Goal: Task Accomplishment & Management: Manage account settings

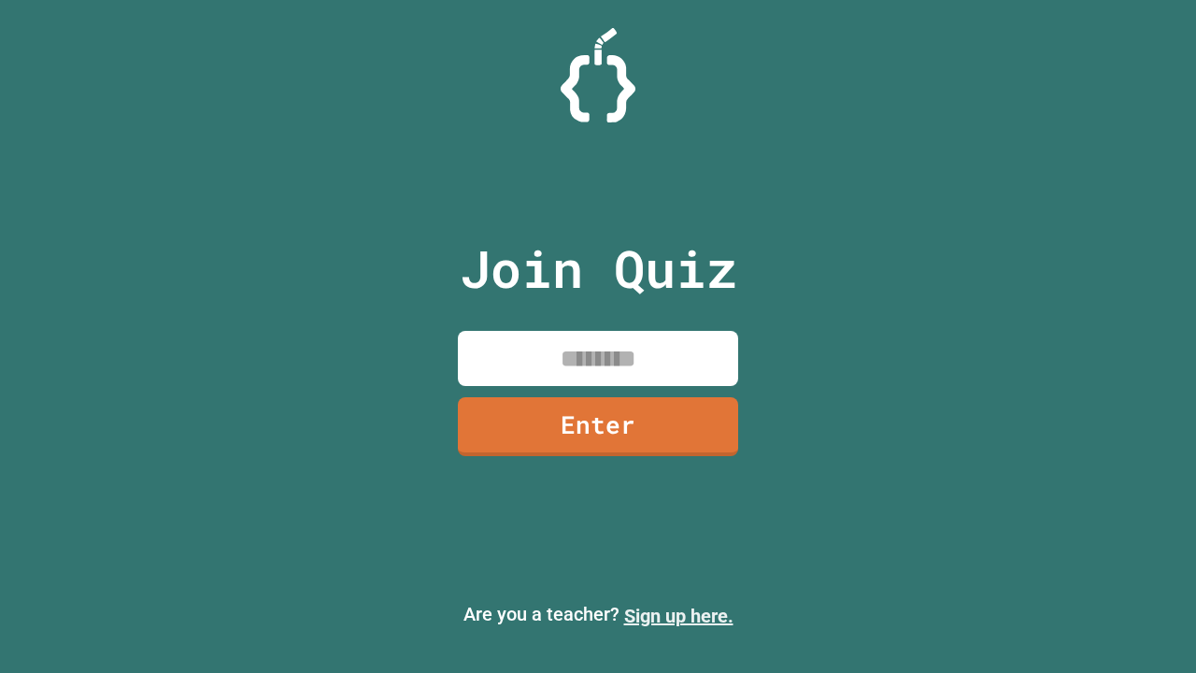
click at [679, 616] on link "Sign up here." at bounding box center [678, 616] width 109 height 22
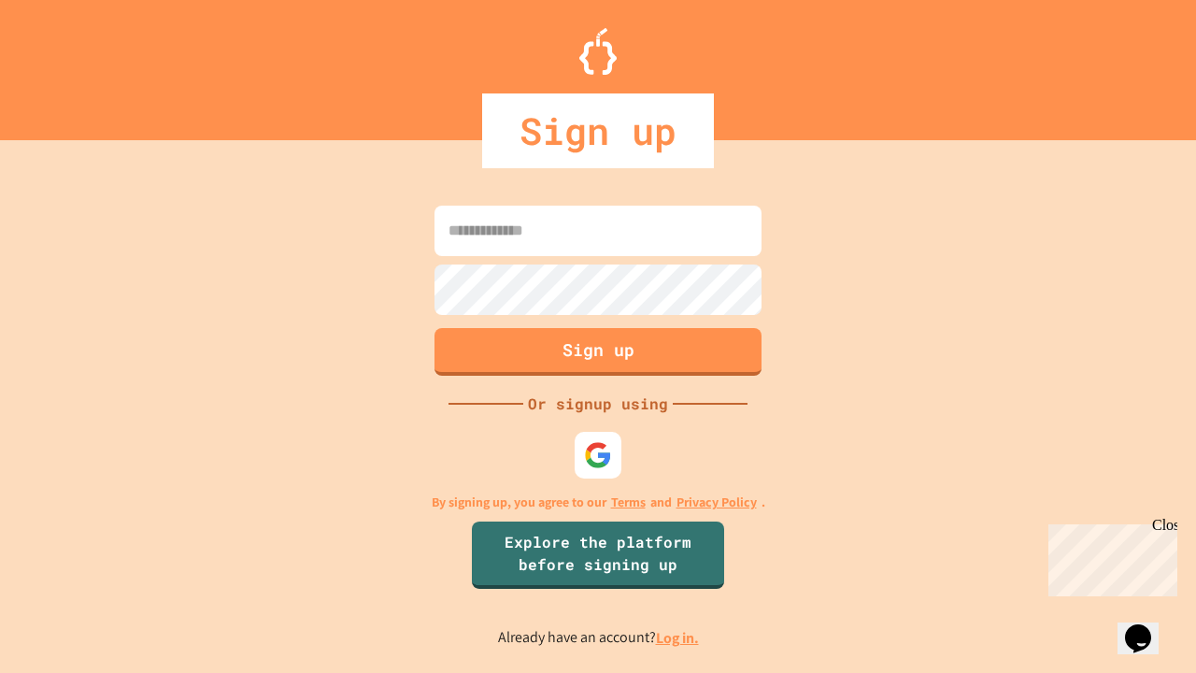
click at [679, 637] on link "Log in." at bounding box center [677, 638] width 43 height 20
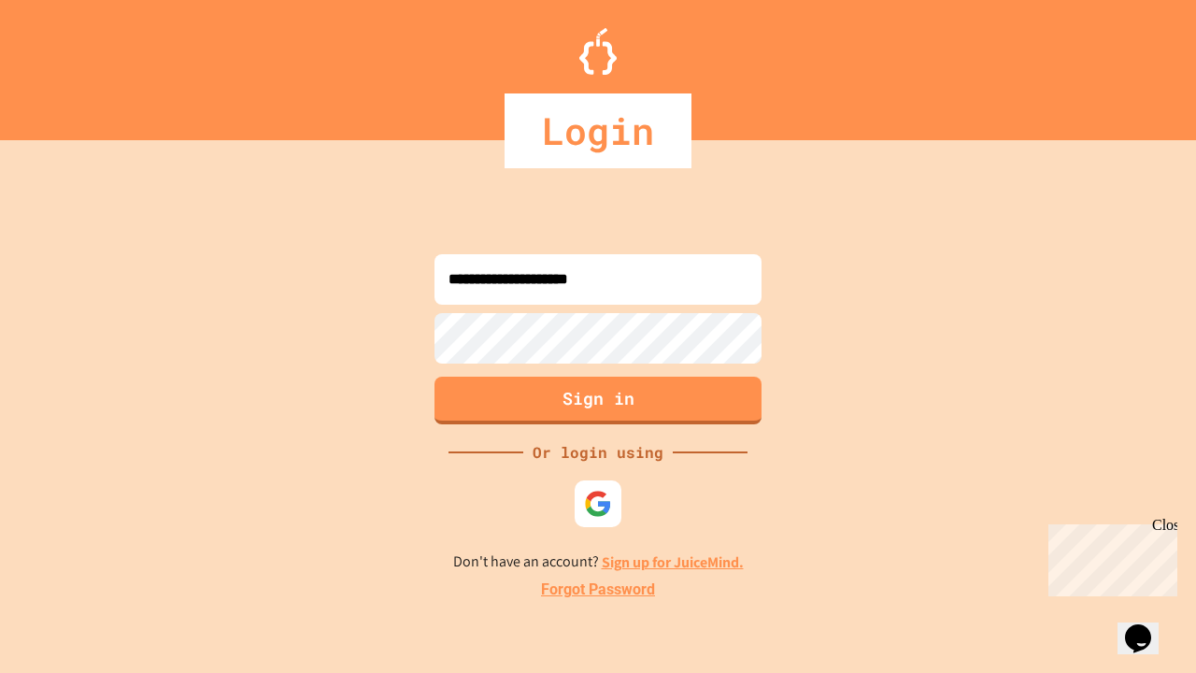
type input "**********"
